Goal: Check status: Check status

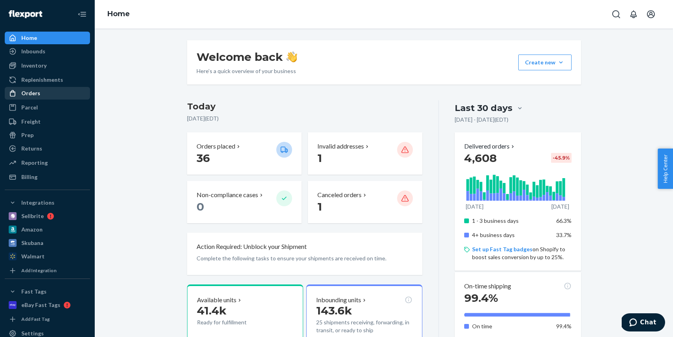
click at [51, 88] on div "Orders" at bounding box center [48, 93] width 84 height 11
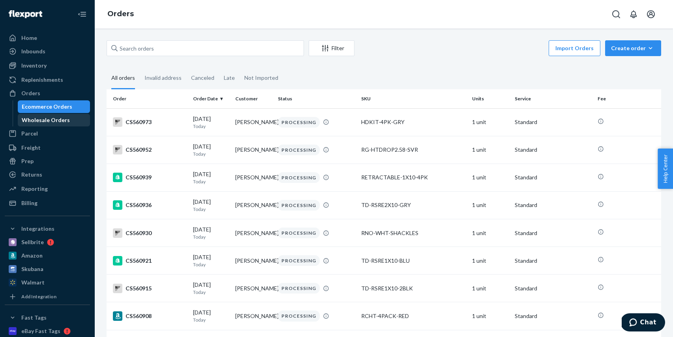
click at [58, 116] on div "Wholesale Orders" at bounding box center [46, 120] width 48 height 8
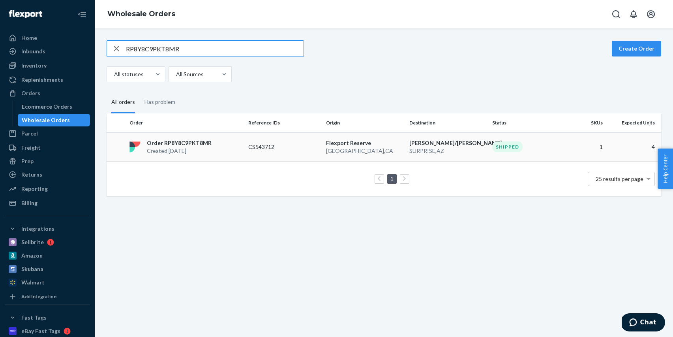
type input "RP8Y8C9PKT8MR"
click at [314, 137] on td "CS543712" at bounding box center [284, 146] width 78 height 29
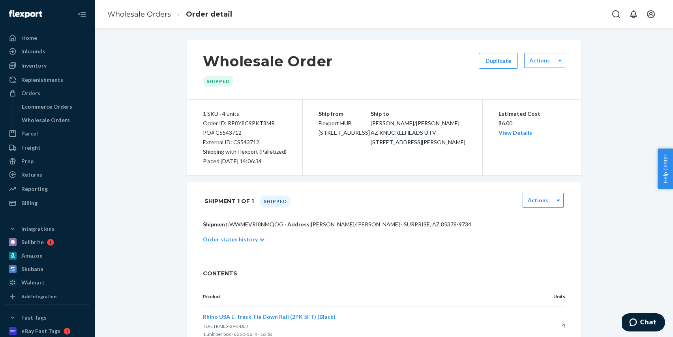
click at [230, 135] on div "PO# CS543712" at bounding box center [245, 132] width 84 height 9
copy div "CS543712"
click at [171, 96] on div "Wholesale Order Shipped Duplicate Actions 1 SKU · 4 units Order ID: RP8Y8C9PKT8…" at bounding box center [384, 196] width 566 height 313
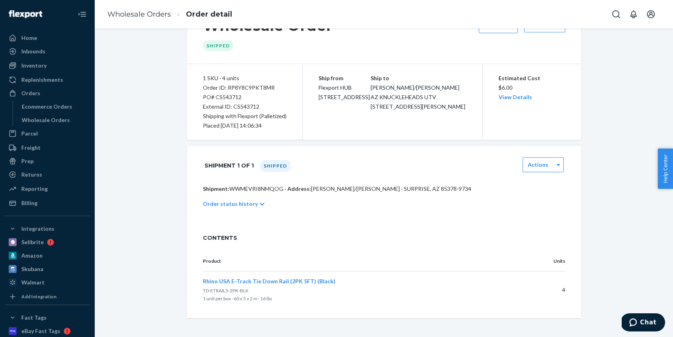
click at [231, 201] on p "Order status history" at bounding box center [230, 204] width 55 height 8
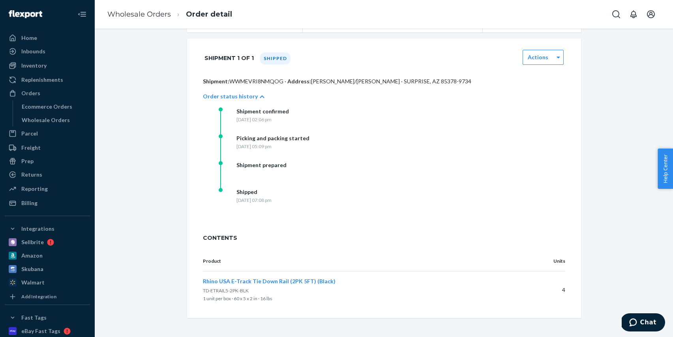
scroll to position [0, 0]
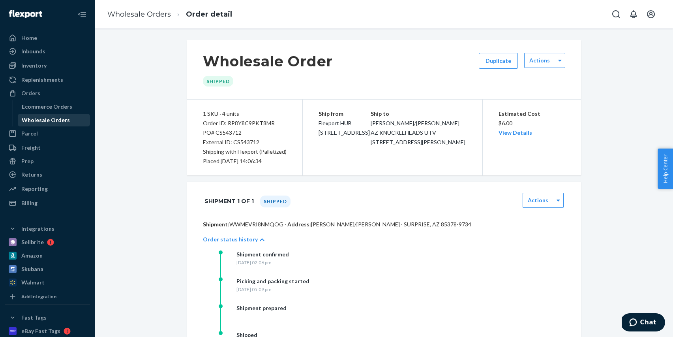
click at [60, 116] on div "Wholesale Orders" at bounding box center [46, 120] width 48 height 8
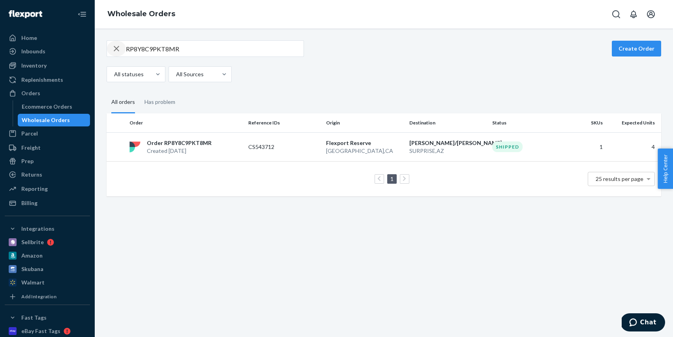
click at [122, 51] on div "button" at bounding box center [116, 49] width 19 height 16
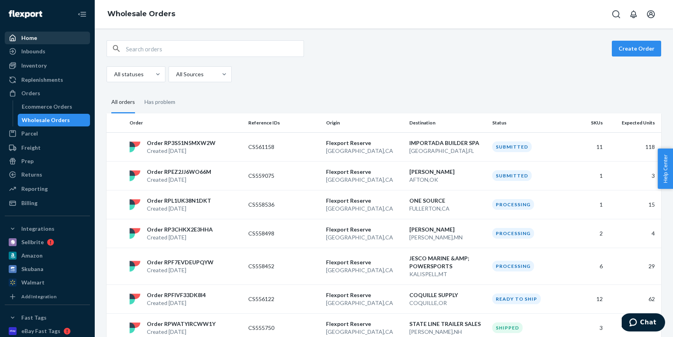
click at [70, 41] on div "Home" at bounding box center [48, 37] width 84 height 11
